Goal: Task Accomplishment & Management: Use online tool/utility

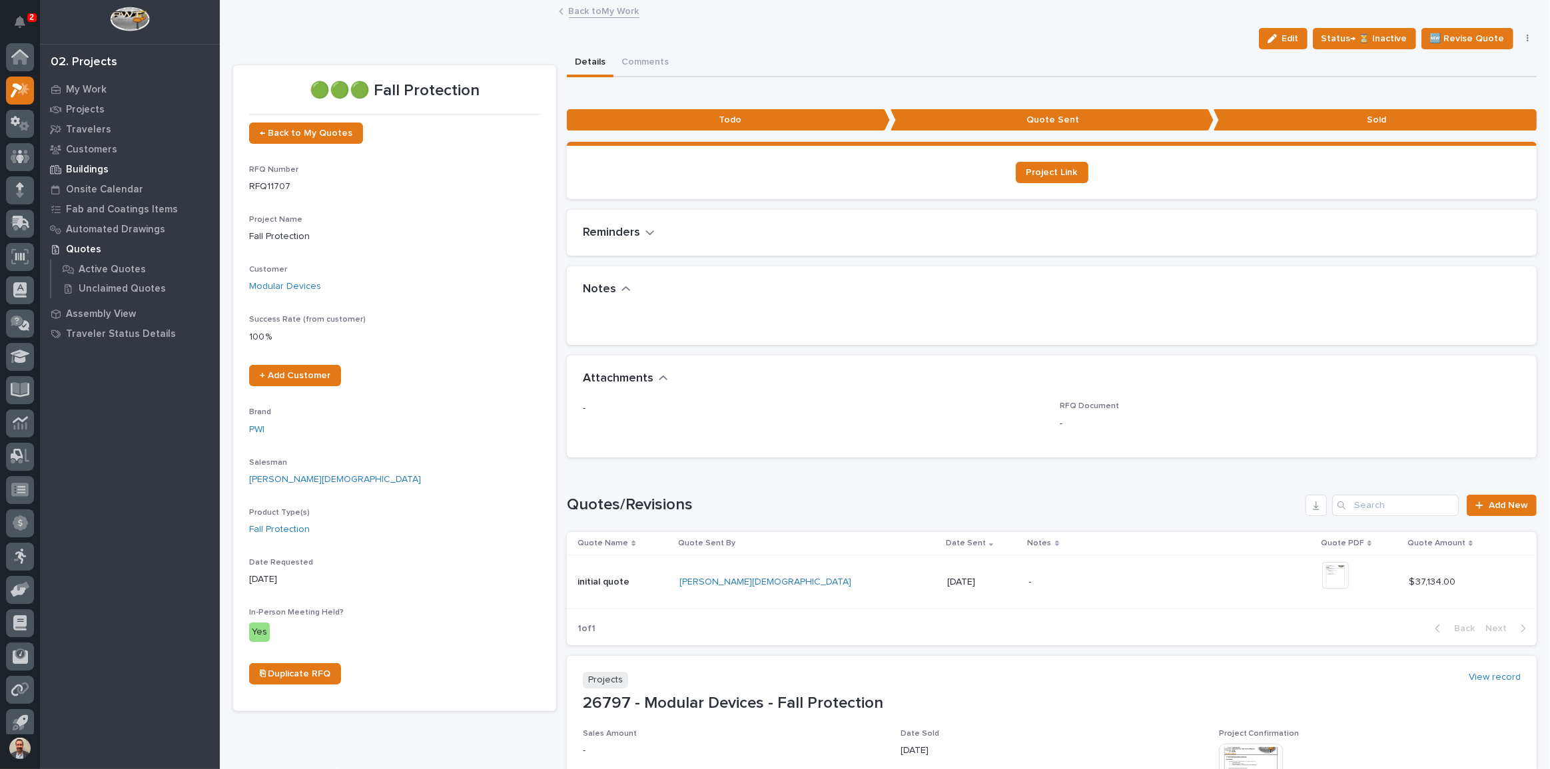
scroll to position [7, 0]
click at [15, 113] on icon at bounding box center [20, 116] width 19 height 15
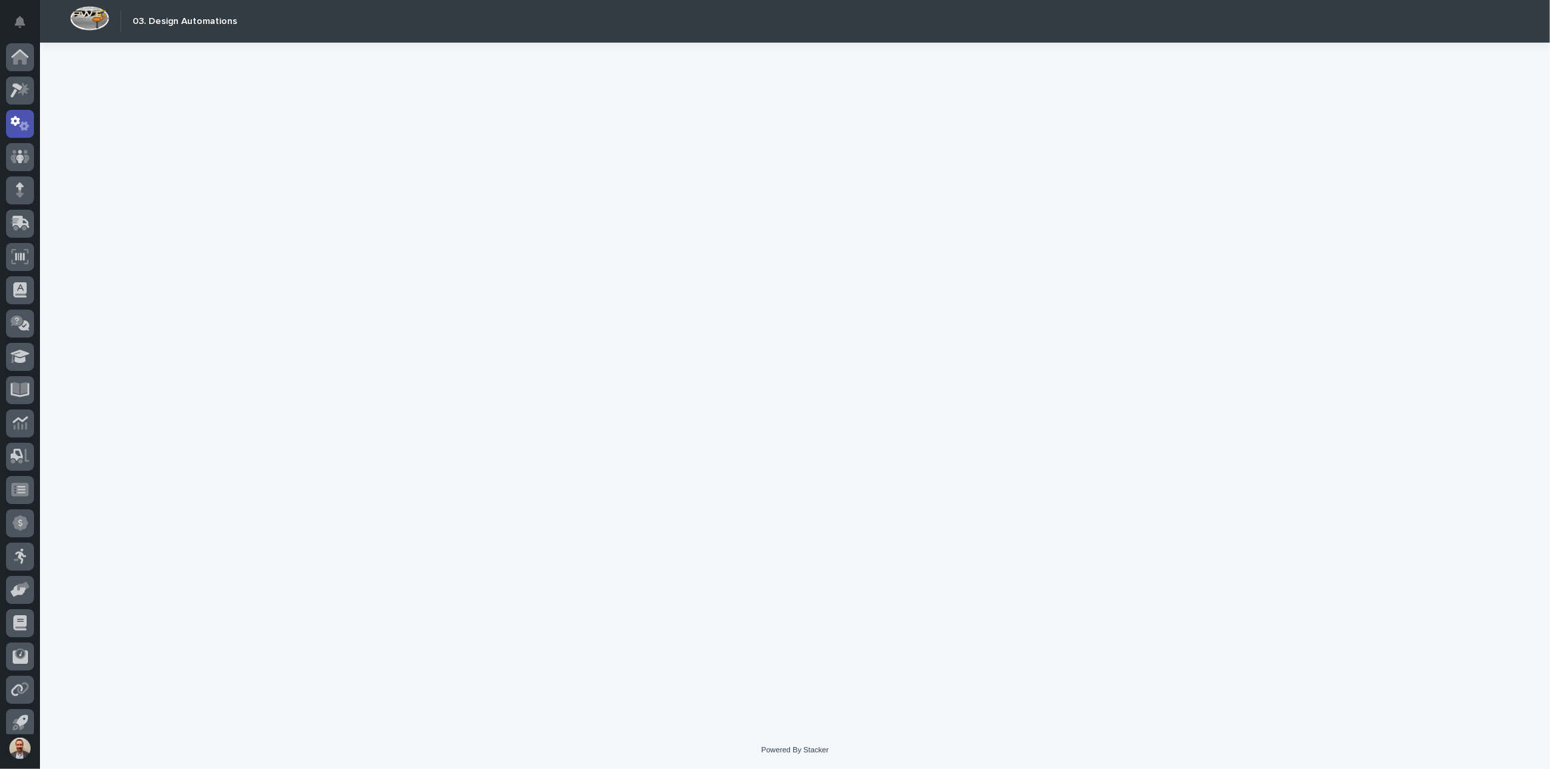
scroll to position [7, 0]
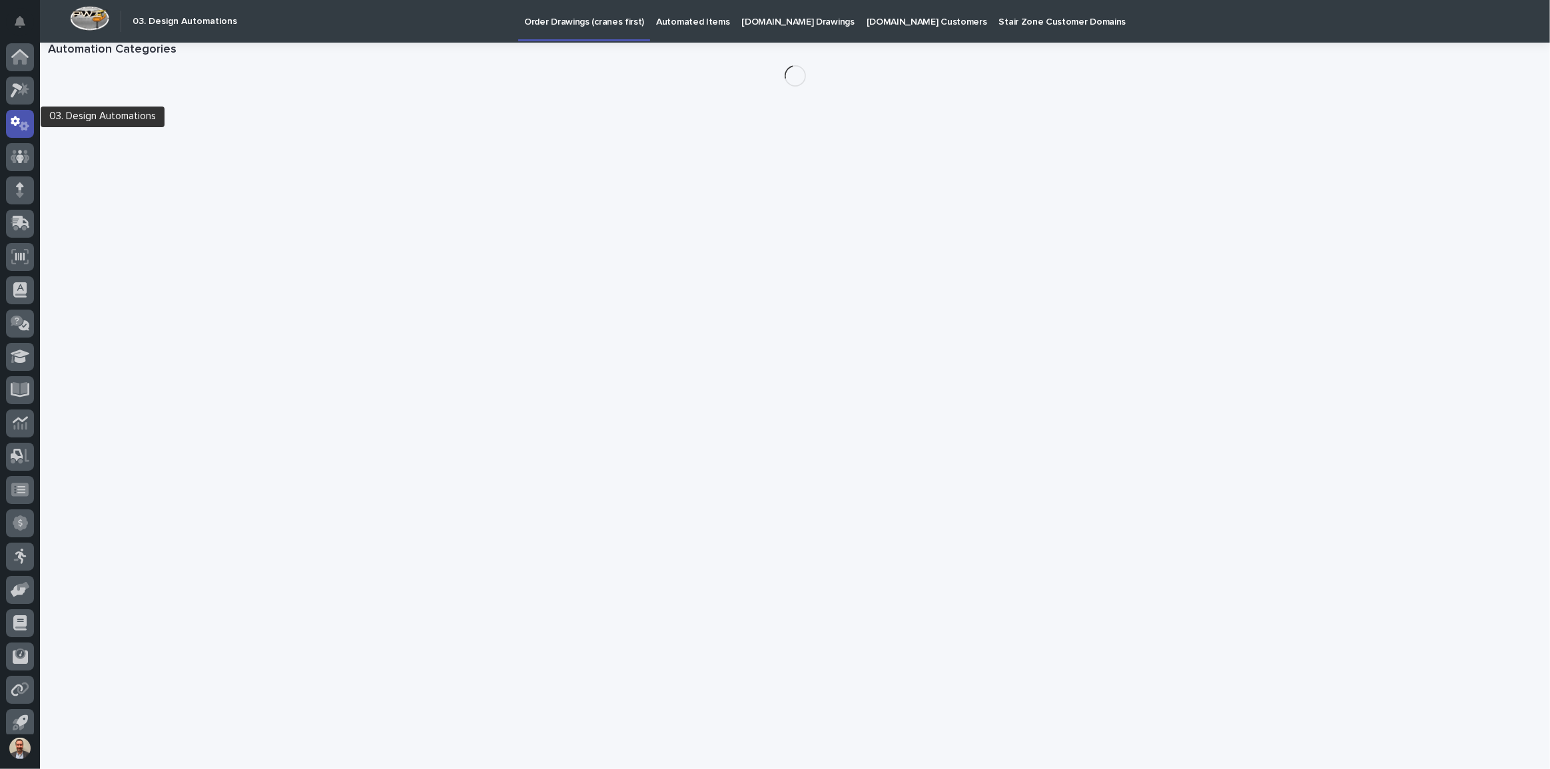
scroll to position [7, 0]
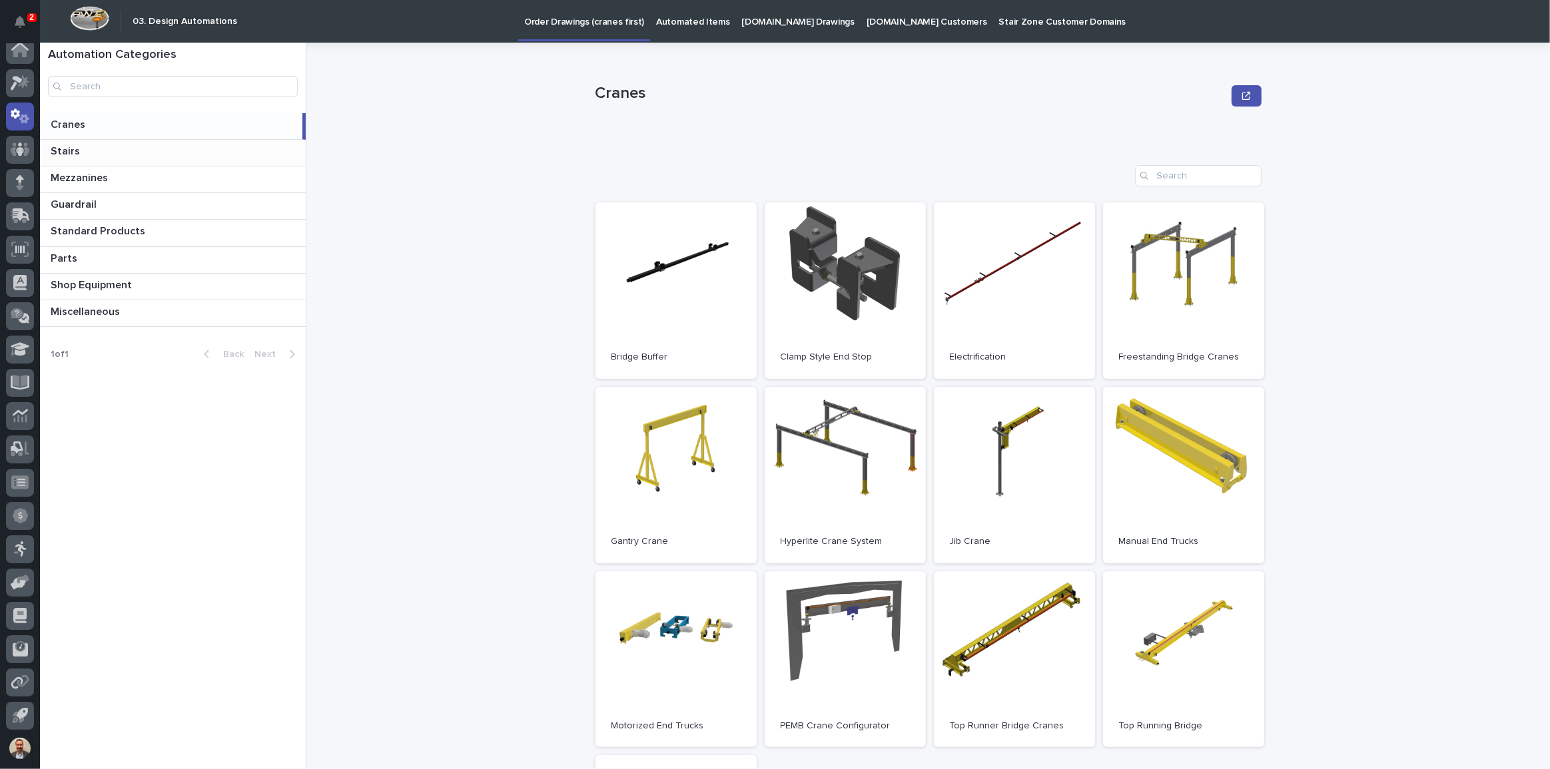
click at [73, 152] on p "Stairs" at bounding box center [67, 150] width 32 height 15
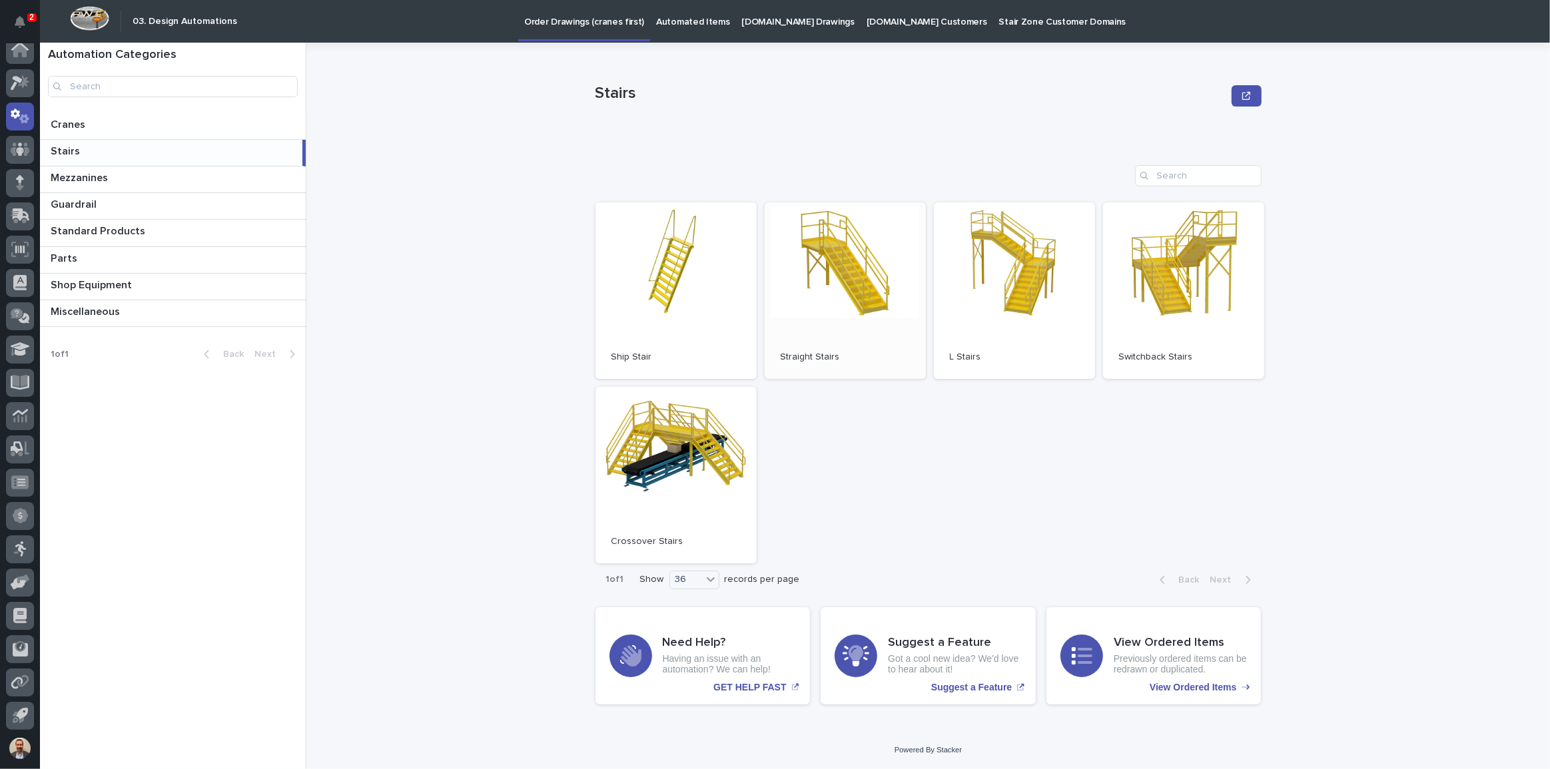
click at [872, 279] on link "Open" at bounding box center [845, 290] width 161 height 176
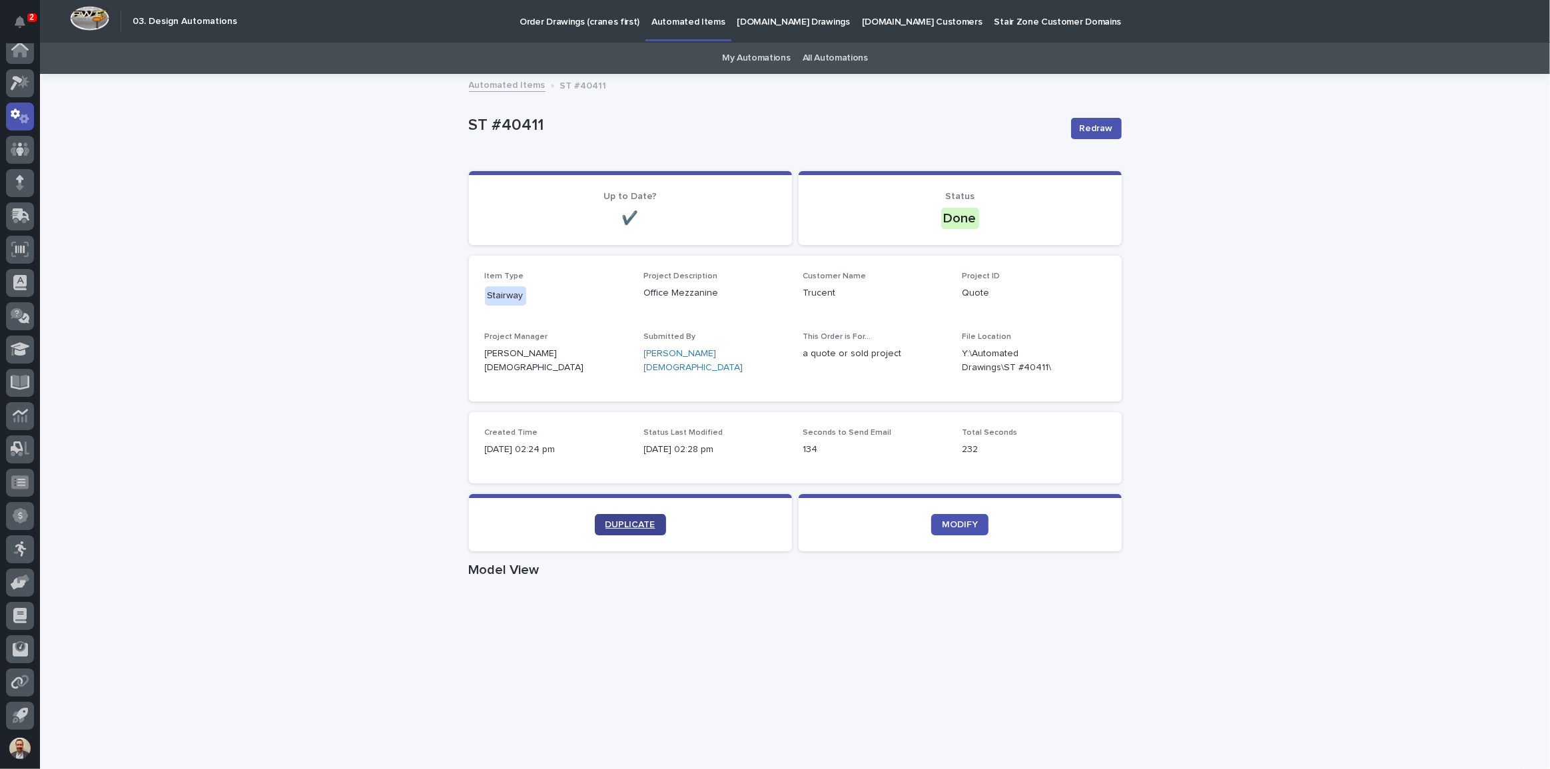
click at [642, 528] on link "DUPLICATE" at bounding box center [630, 524] width 71 height 21
click at [15, 113] on icon at bounding box center [20, 116] width 19 height 15
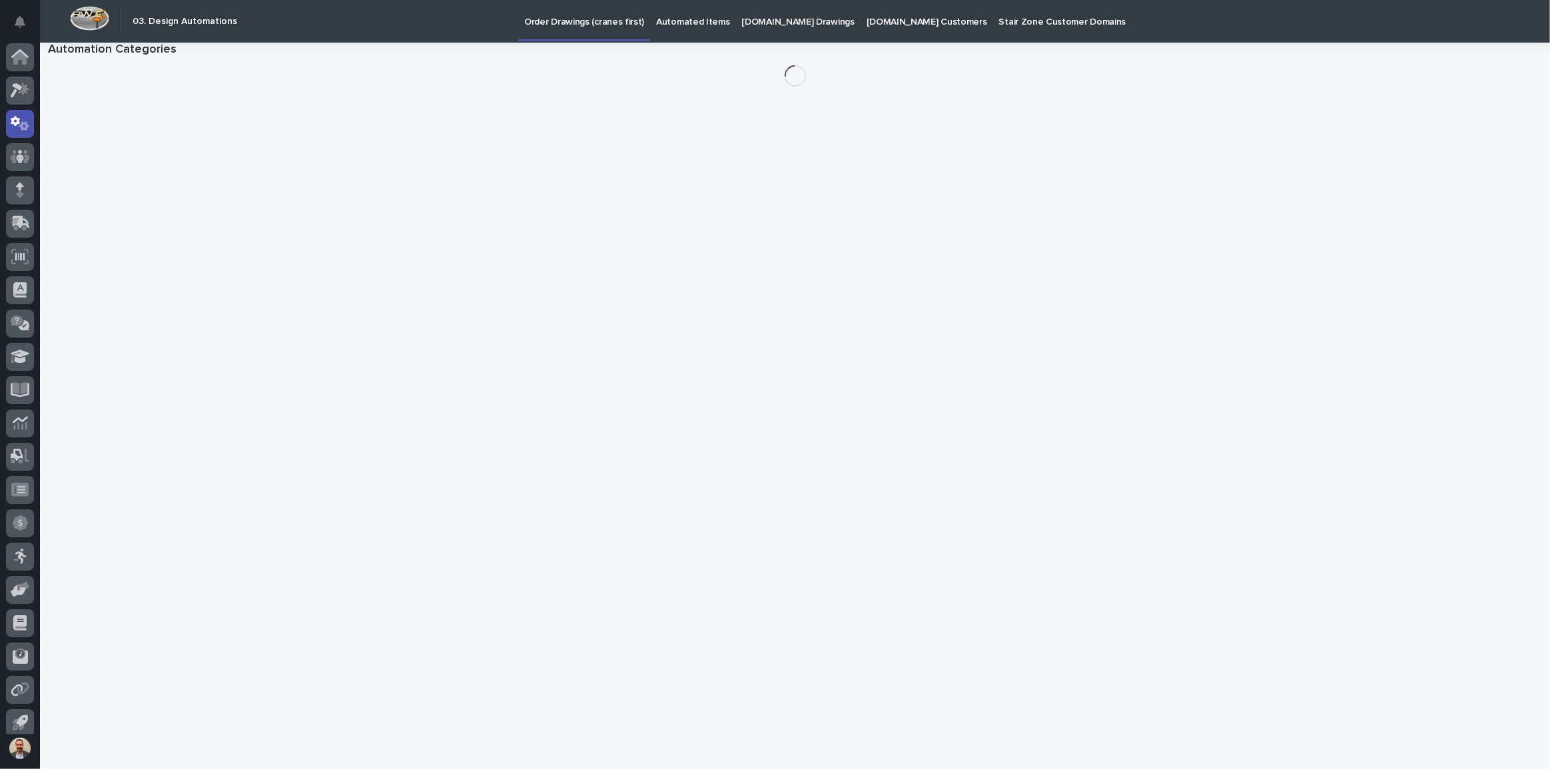
scroll to position [7, 0]
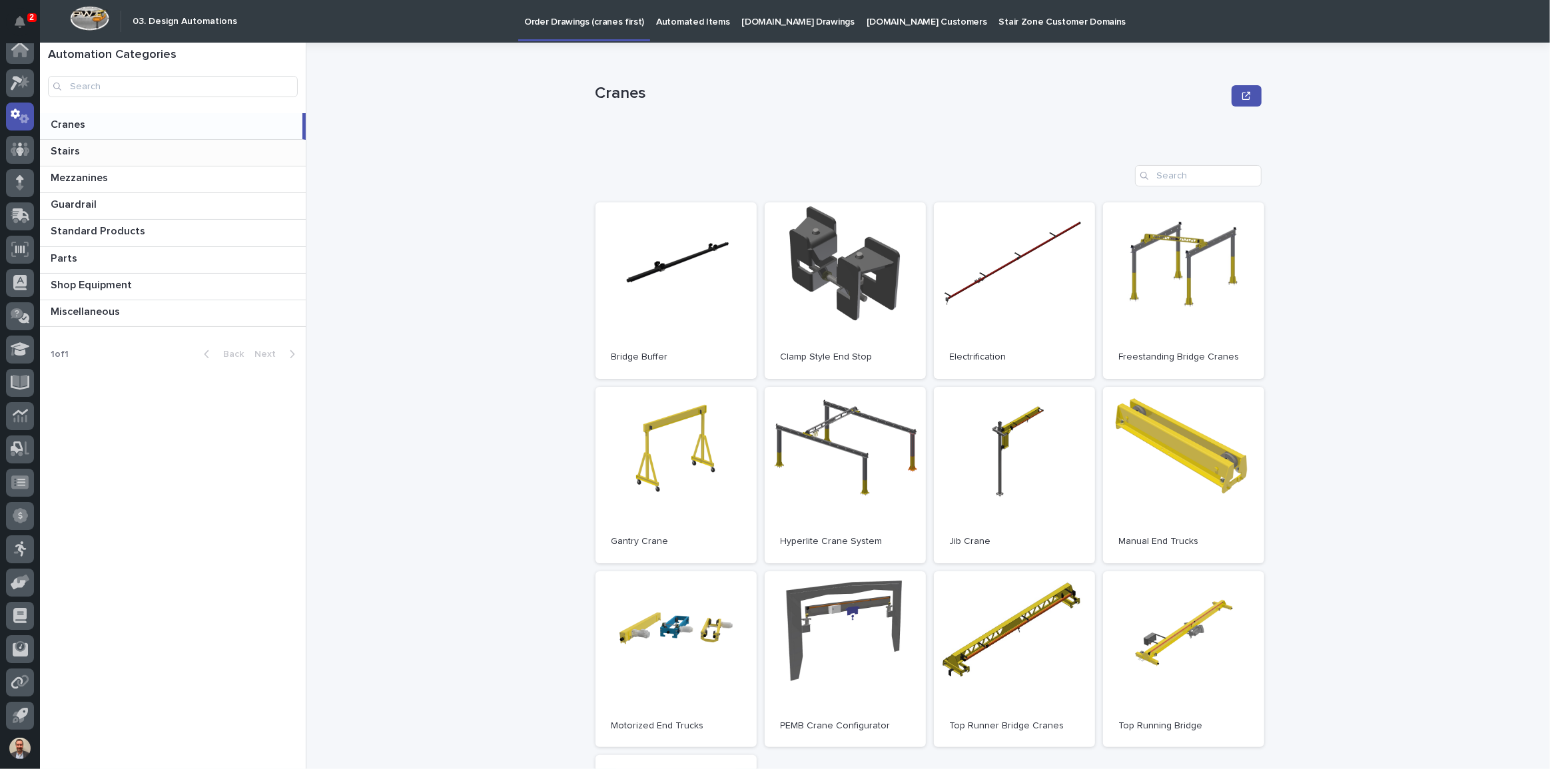
click at [131, 146] on p at bounding box center [176, 151] width 250 height 13
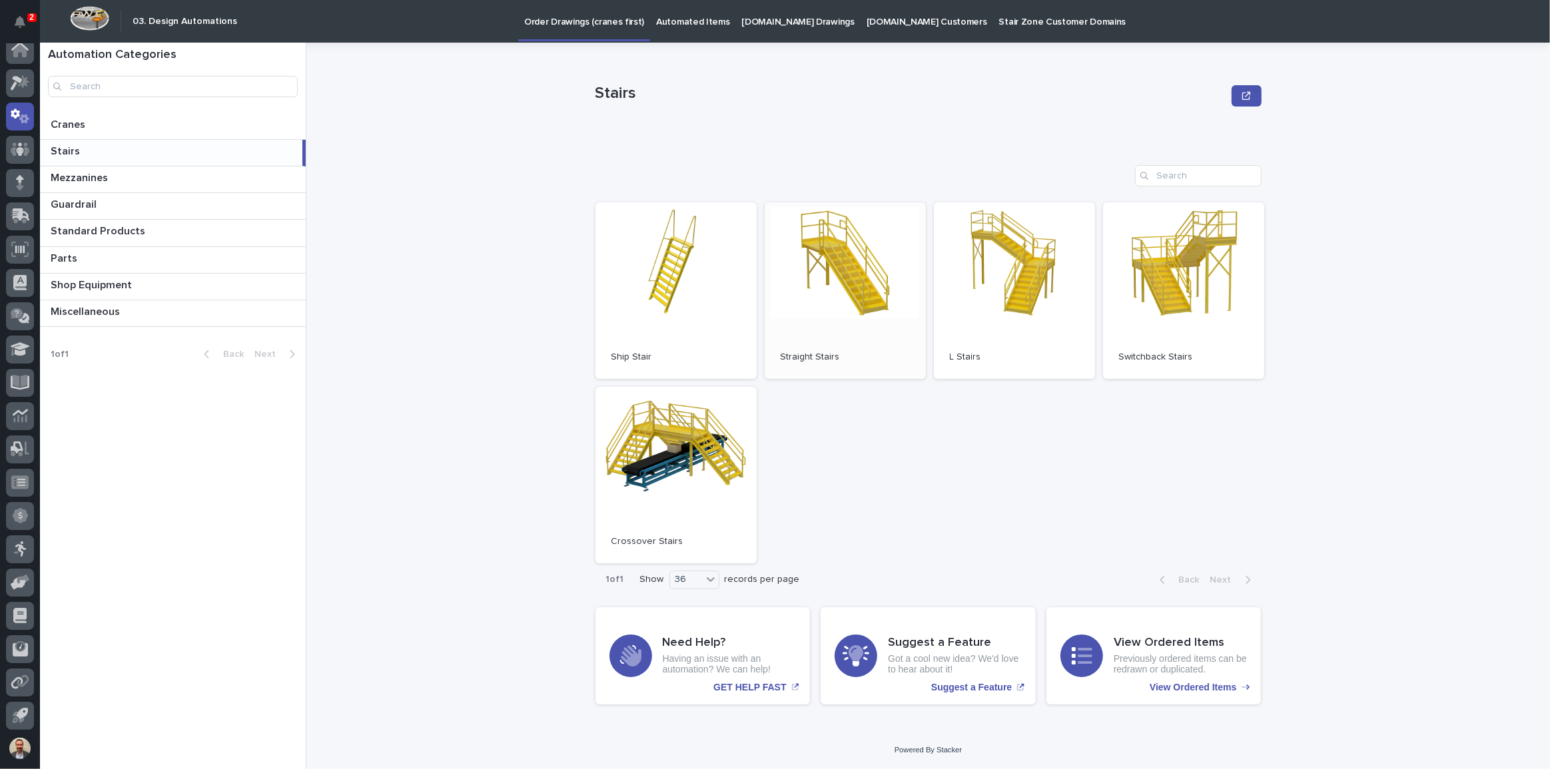
click at [852, 278] on link "Open" at bounding box center [845, 290] width 161 height 176
